Goal: Task Accomplishment & Management: Use online tool/utility

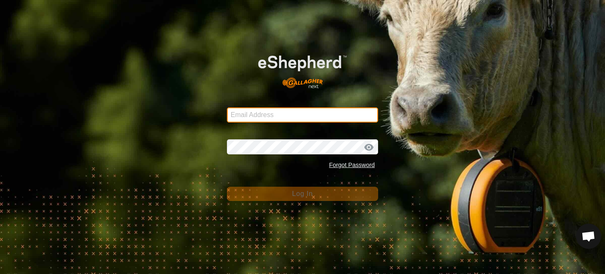
click at [277, 112] on input "Email Address" at bounding box center [302, 115] width 151 height 15
type input "[EMAIL_ADDRESS][DOMAIN_NAME]"
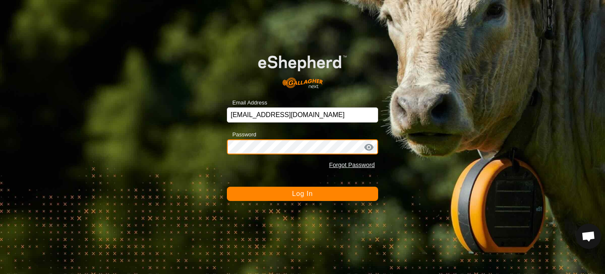
click at [227, 187] on button "Log In" at bounding box center [302, 194] width 151 height 14
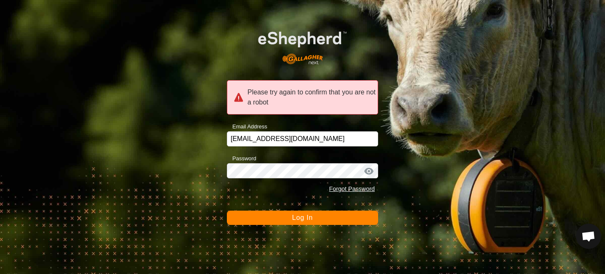
click at [296, 217] on span "Log In" at bounding box center [302, 217] width 21 height 7
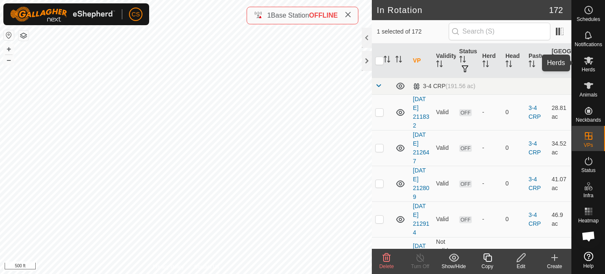
click at [589, 58] on icon at bounding box center [588, 61] width 9 height 8
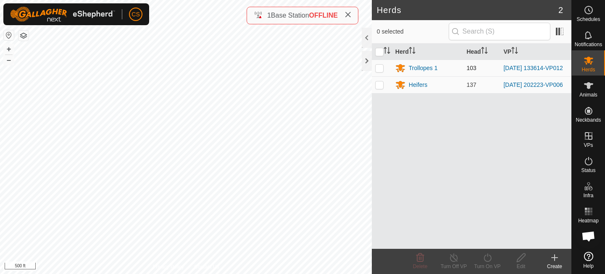
click at [381, 70] on p-checkbox at bounding box center [379, 68] width 8 height 7
click at [494, 260] on turn-on-svg-icon at bounding box center [488, 258] width 34 height 10
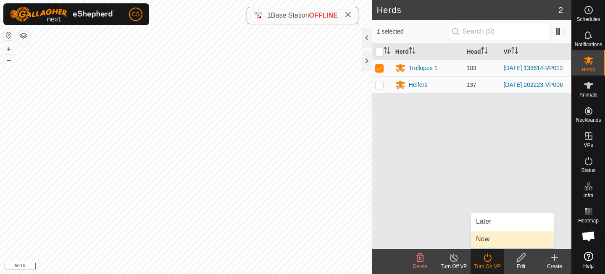
click at [487, 241] on link "Now" at bounding box center [512, 239] width 83 height 17
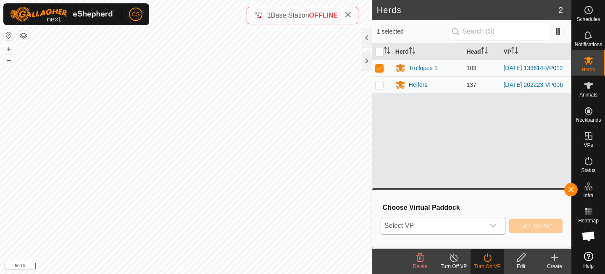
click at [442, 220] on span "Select VP" at bounding box center [433, 226] width 104 height 17
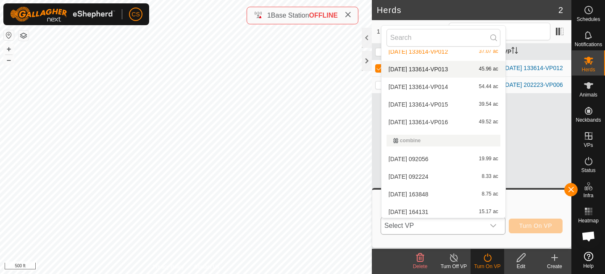
scroll to position [348, 0]
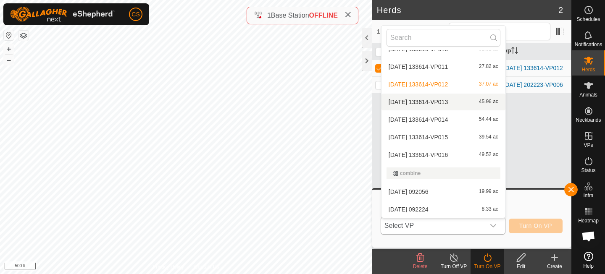
click at [431, 99] on li "[DATE] 133614-VP013 45.96 ac" at bounding box center [444, 102] width 124 height 17
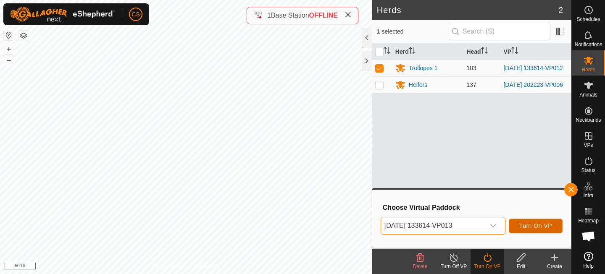
click at [552, 223] on span "Turn On VP" at bounding box center [536, 226] width 33 height 7
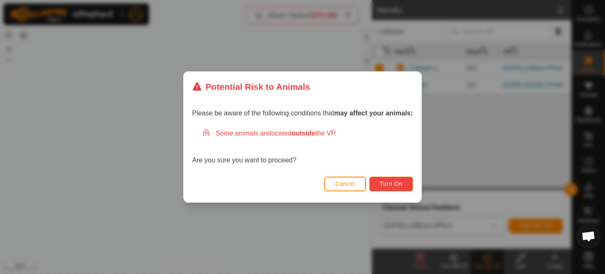
click at [388, 179] on button "Turn On" at bounding box center [391, 184] width 44 height 15
